Goal: Task Accomplishment & Management: Use online tool/utility

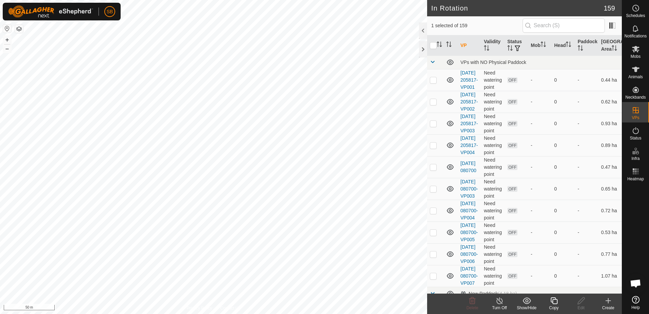
checkbox input "false"
checkbox input "true"
click at [555, 301] on icon at bounding box center [554, 300] width 9 height 8
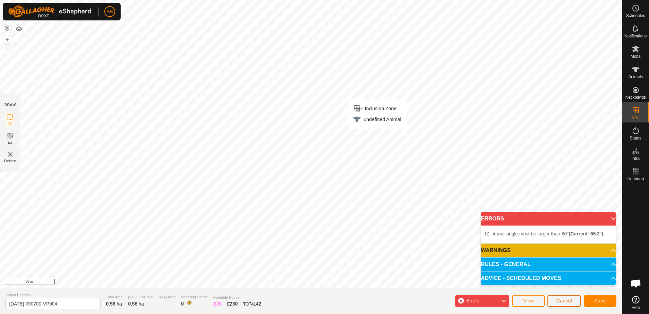
drag, startPoint x: 428, startPoint y: 221, endPoint x: 560, endPoint y: 303, distance: 155.0
click at [560, 303] on span "Cancel" at bounding box center [565, 300] width 16 height 5
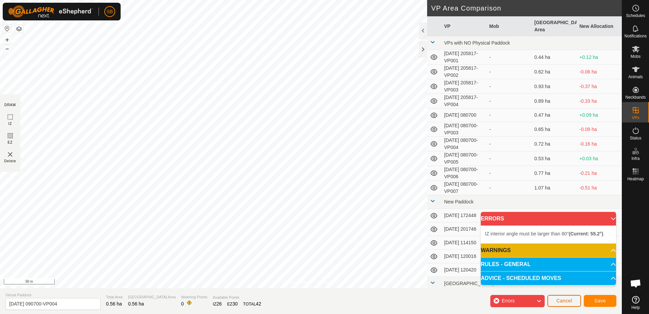
click at [565, 298] on button "Cancel" at bounding box center [565, 301] width 34 height 12
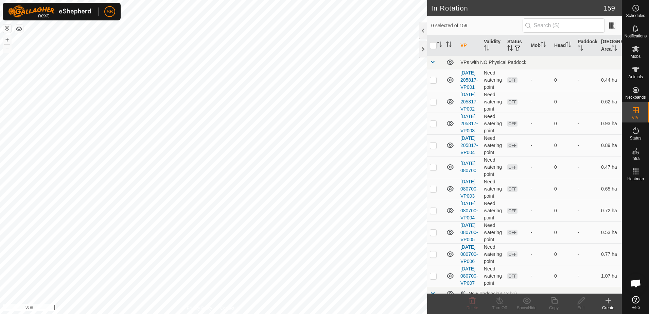
checkbox input "true"
click at [555, 301] on icon at bounding box center [554, 300] width 9 height 8
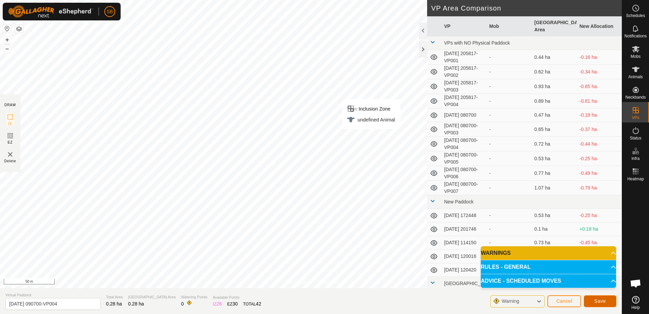
click at [599, 303] on span "Save" at bounding box center [601, 300] width 12 height 5
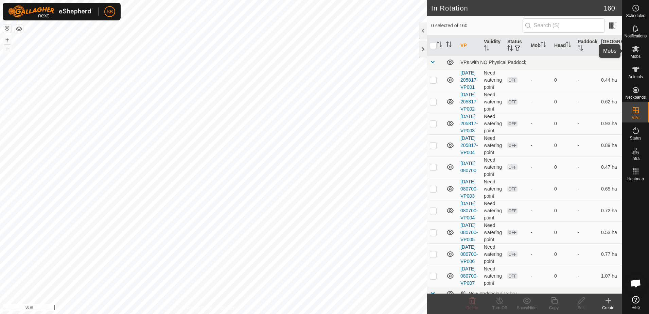
click at [636, 52] on icon at bounding box center [636, 49] width 8 height 8
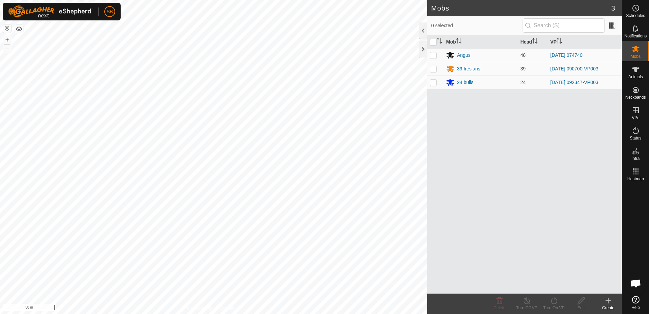
click at [435, 69] on p-checkbox at bounding box center [433, 68] width 7 height 5
checkbox input "true"
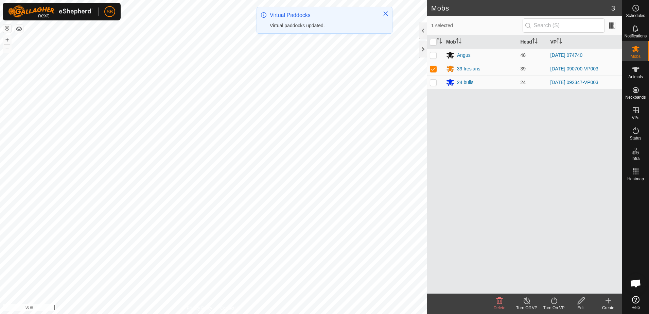
click at [554, 303] on icon at bounding box center [554, 300] width 9 height 8
click at [552, 285] on link "Now" at bounding box center [574, 286] width 67 height 14
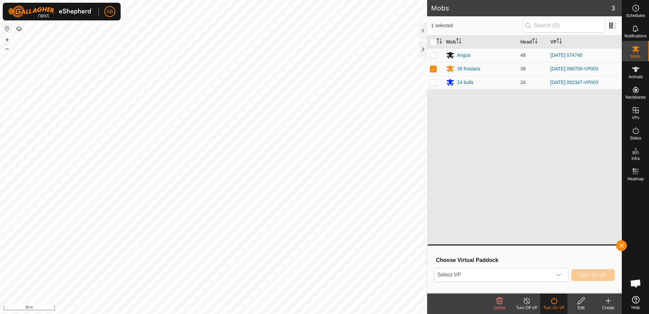
click at [559, 269] on div "dropdown trigger" at bounding box center [559, 275] width 14 height 14
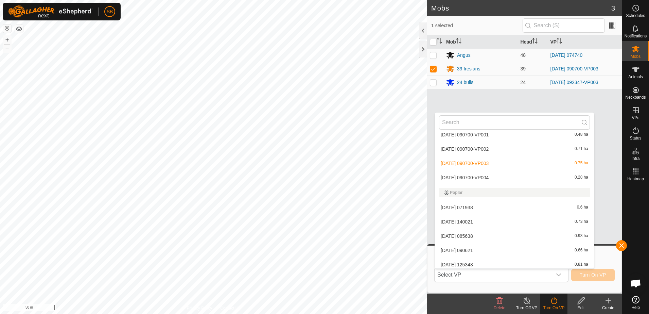
scroll to position [1708, 0]
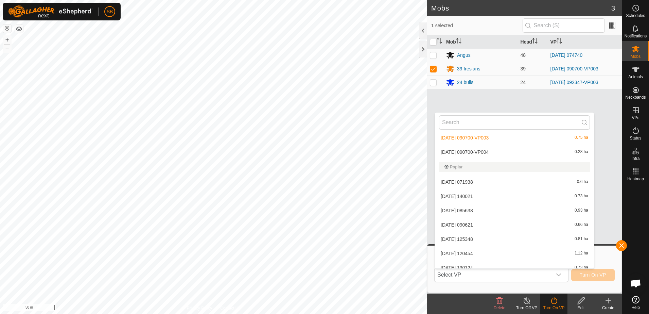
click at [510, 151] on li "[DATE] 090700-VP004 0.28 ha" at bounding box center [514, 152] width 159 height 14
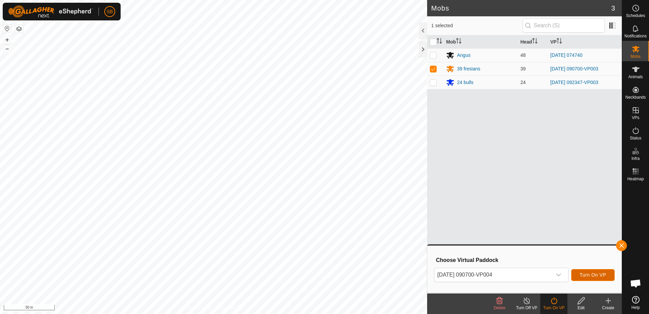
click at [596, 277] on span "Turn On VP" at bounding box center [593, 274] width 27 height 5
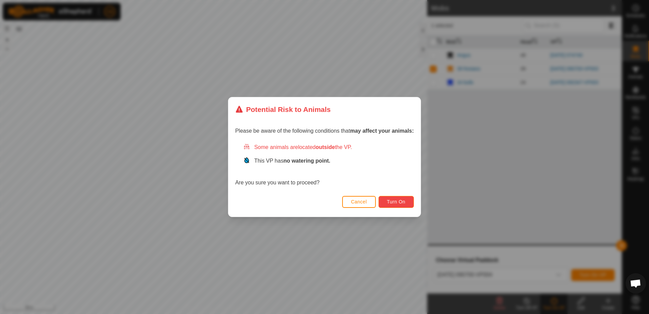
click at [398, 202] on span "Turn On" at bounding box center [396, 201] width 18 height 5
